Goal: Navigation & Orientation: Find specific page/section

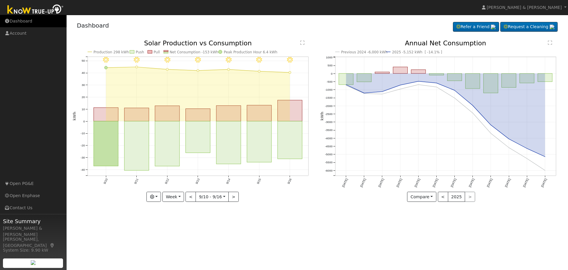
click at [16, 18] on link "Dashboard" at bounding box center [33, 21] width 67 height 12
click at [20, 25] on link "Dashboard" at bounding box center [33, 21] width 67 height 12
click at [19, 21] on link "Dashboard" at bounding box center [33, 21] width 67 height 12
click at [31, 22] on link "Dashboard" at bounding box center [33, 21] width 67 height 12
